Goal: Information Seeking & Learning: Compare options

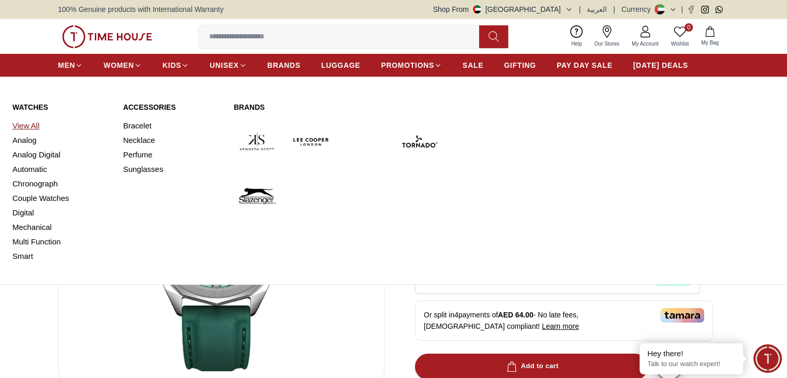
click at [35, 130] on link "View All" at bounding box center [61, 126] width 98 height 14
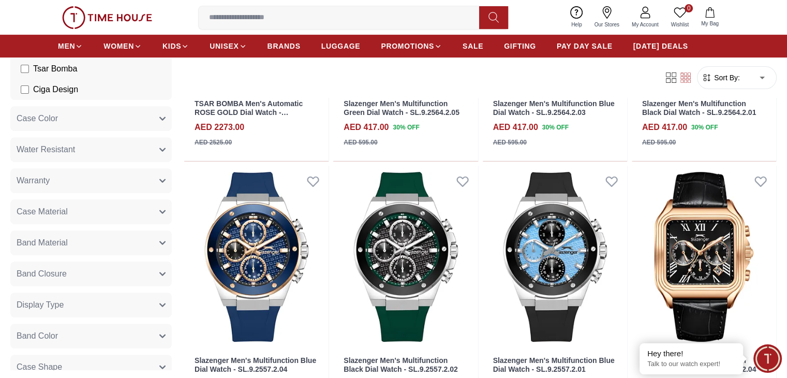
scroll to position [466, 0]
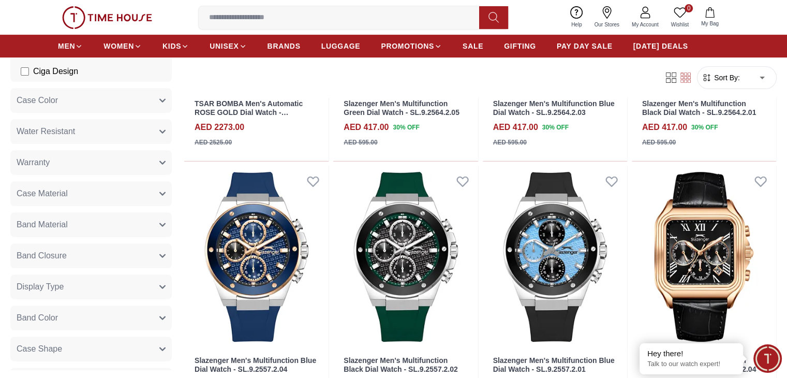
click at [172, 323] on button "Band Color" at bounding box center [90, 317] width 161 height 25
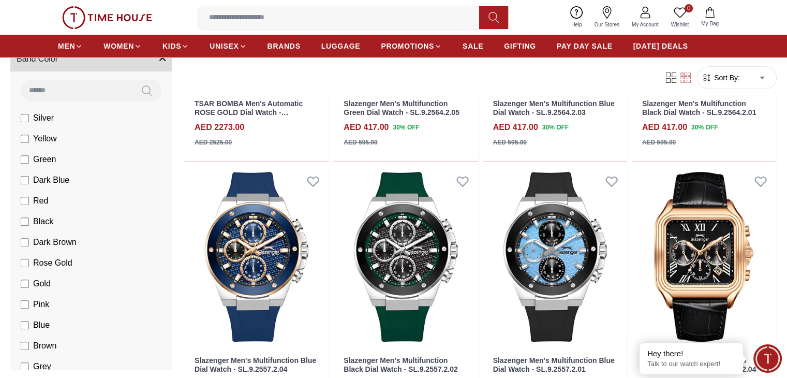
scroll to position [776, 0]
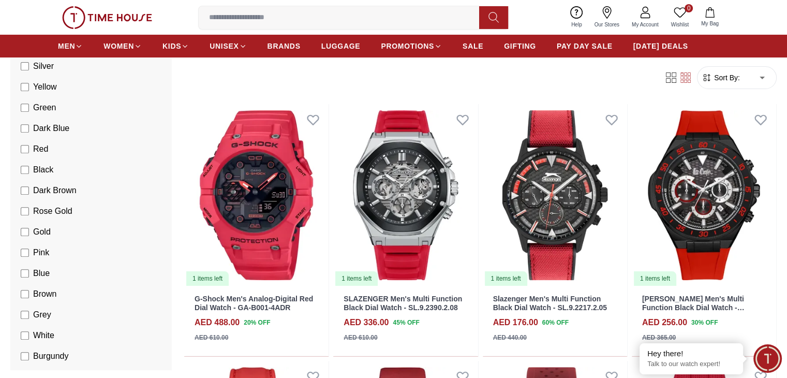
scroll to position [52, 0]
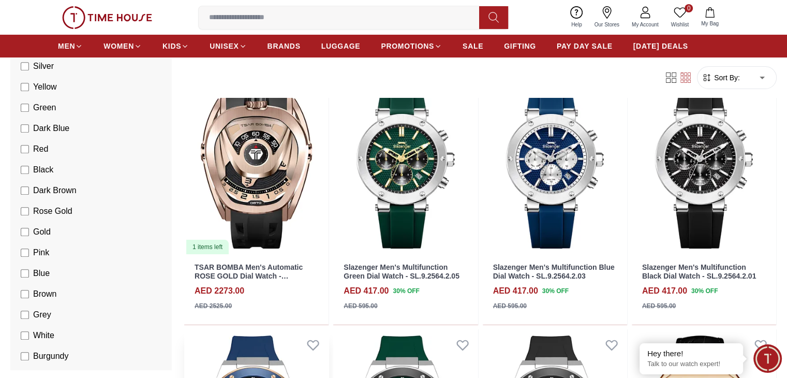
scroll to position [207, 0]
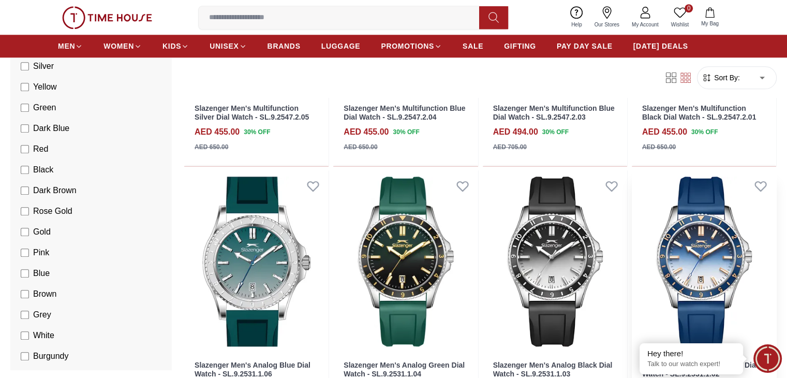
scroll to position [1035, 0]
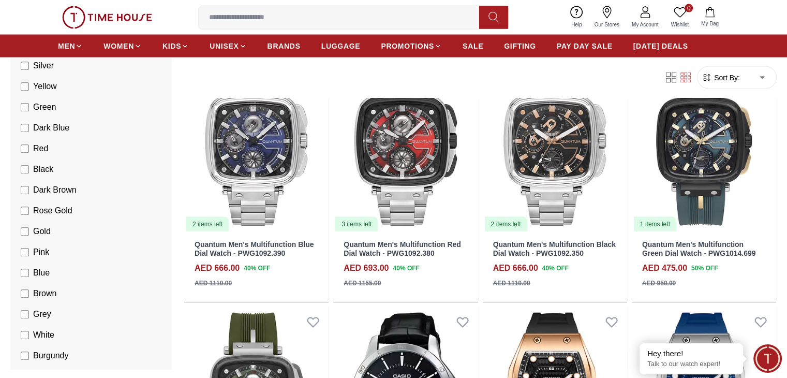
scroll to position [2174, 0]
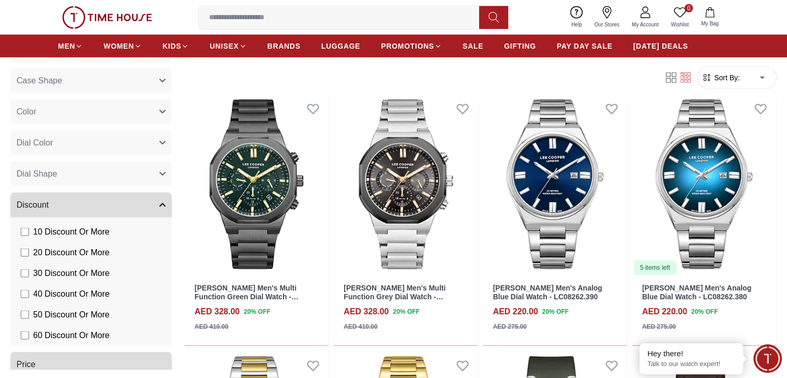
scroll to position [1958, 0]
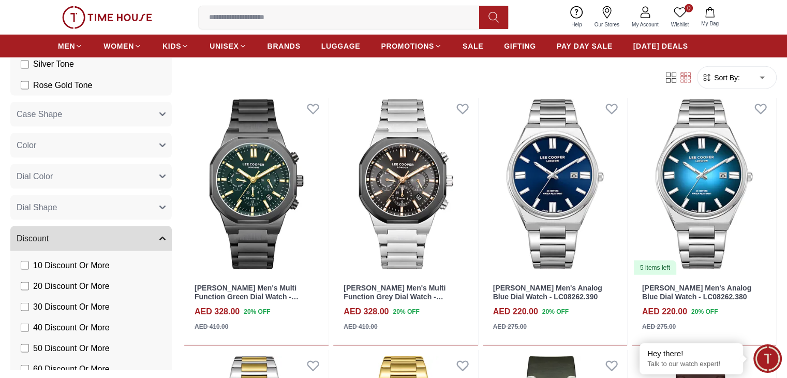
click at [159, 205] on button "Dial Shape" at bounding box center [90, 207] width 161 height 25
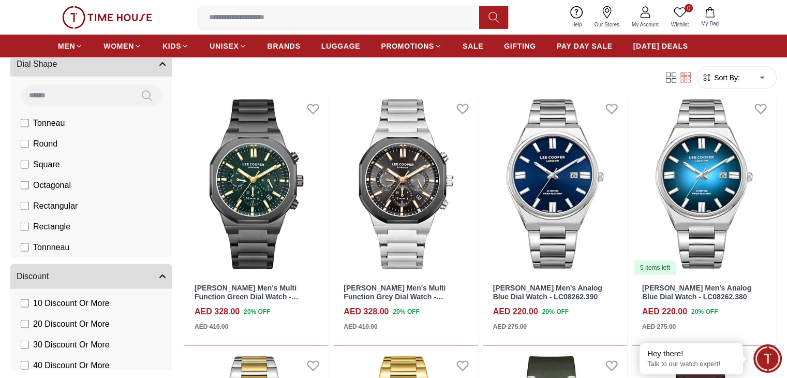
scroll to position [2113, 0]
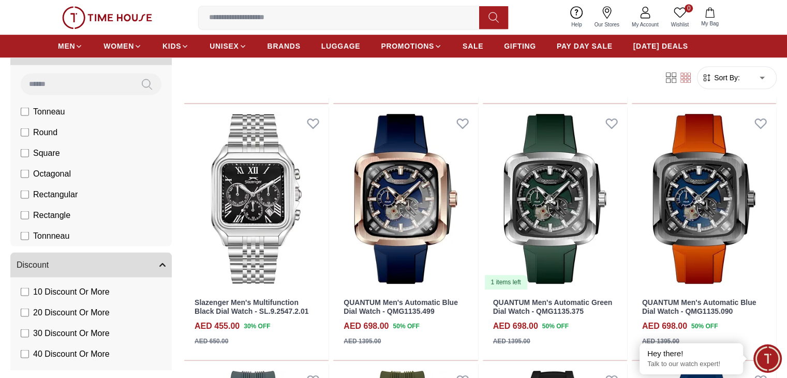
scroll to position [571, 0]
